Goal: Transaction & Acquisition: Book appointment/travel/reservation

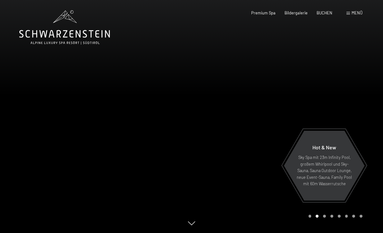
click at [329, 13] on span "BUCHEN" at bounding box center [325, 12] width 16 height 5
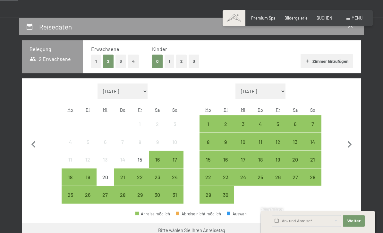
scroll to position [106, 0]
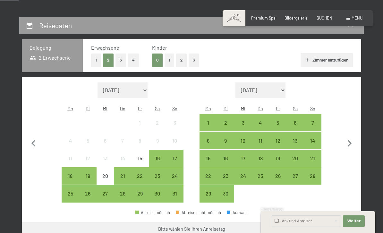
click at [315, 138] on div "14" at bounding box center [313, 146] width 16 height 16
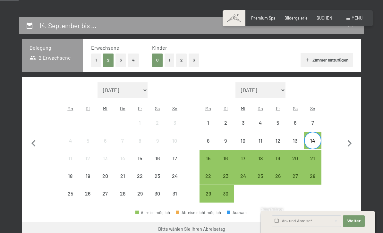
click at [316, 156] on div "21" at bounding box center [313, 164] width 16 height 16
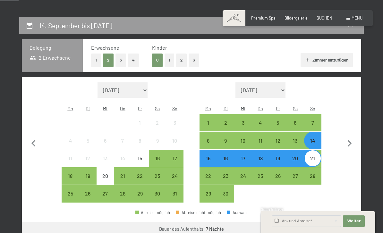
click at [339, 225] on button "Weiter zu „Zimmer“" at bounding box center [332, 230] width 57 height 15
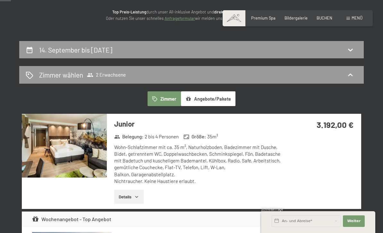
scroll to position [91, 0]
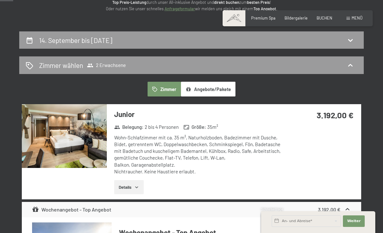
click at [136, 187] on icon "button" at bounding box center [136, 188] width 3 height 2
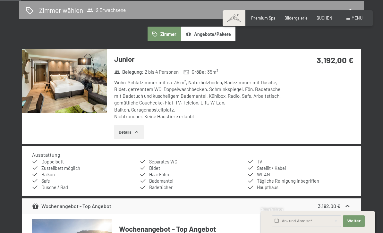
scroll to position [145, 0]
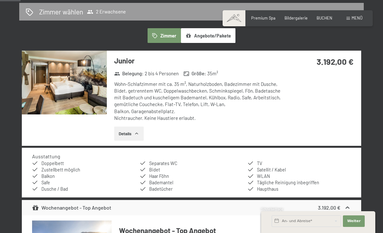
click at [342, 65] on strong "3.192,00 €" at bounding box center [335, 62] width 37 height 10
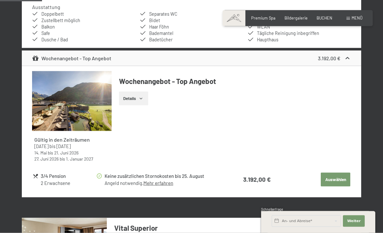
scroll to position [297, 0]
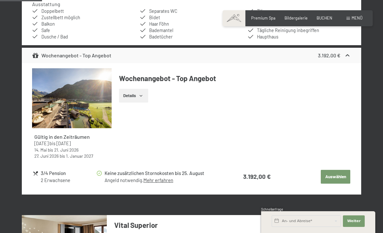
click at [337, 176] on button "Auswählen" at bounding box center [336, 177] width 30 height 14
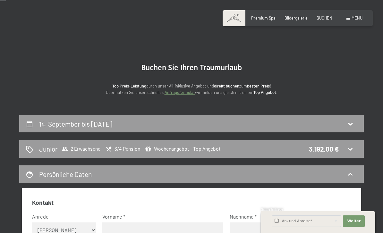
scroll to position [4, 0]
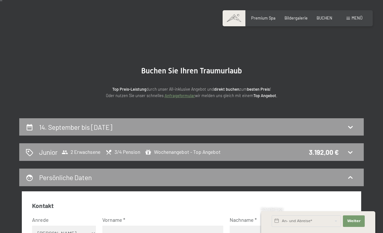
click at [350, 152] on icon at bounding box center [351, 153] width 8 height 8
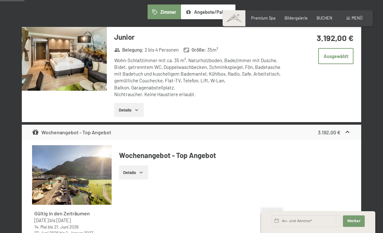
scroll to position [168, 0]
click at [136, 109] on icon "button" at bounding box center [136, 110] width 5 height 5
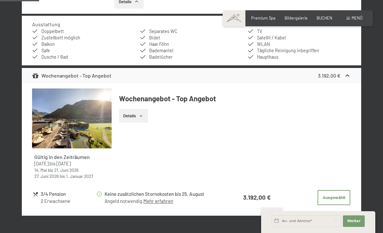
scroll to position [277, 0]
click at [143, 115] on icon "button" at bounding box center [141, 115] width 5 height 5
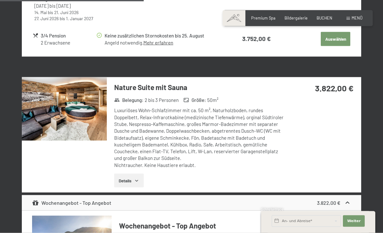
scroll to position [1008, 0]
